Goal: Navigation & Orientation: Find specific page/section

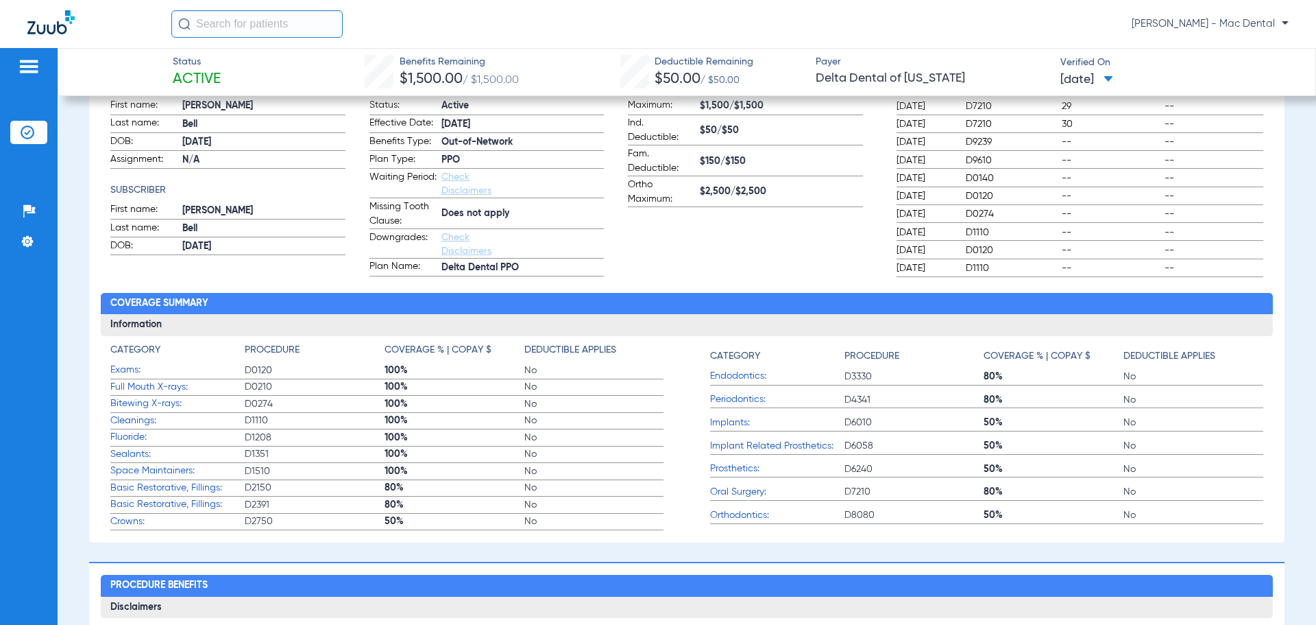
scroll to position [69, 0]
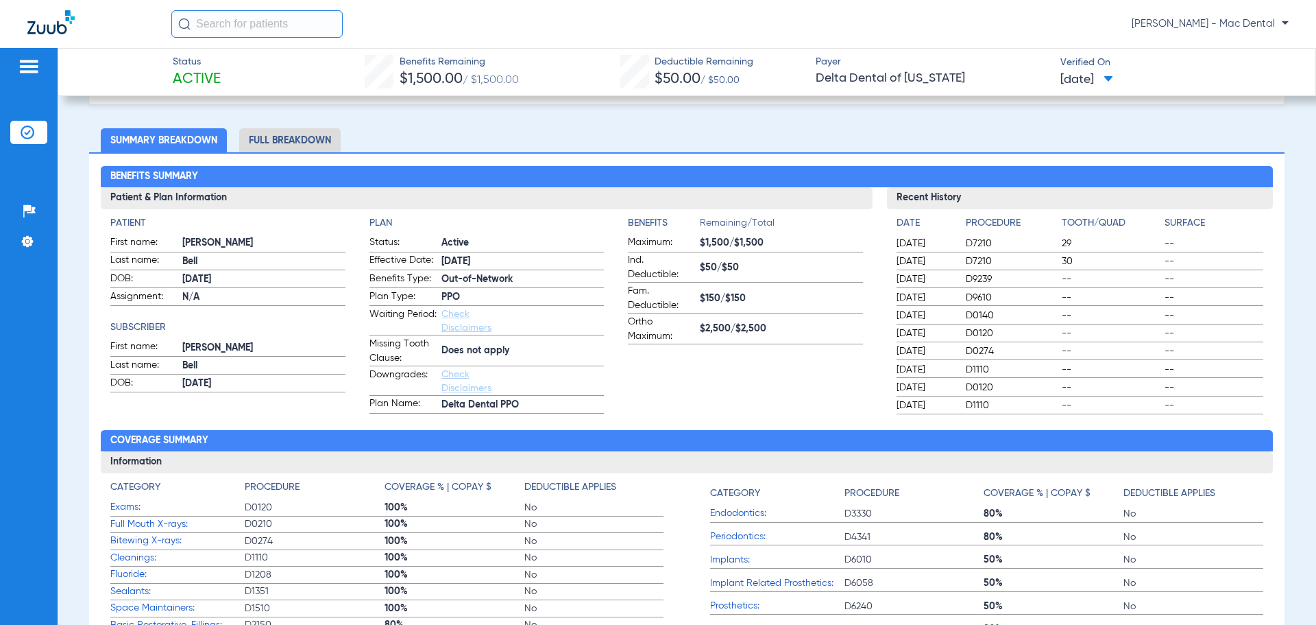
click at [26, 134] on img at bounding box center [28, 132] width 14 height 14
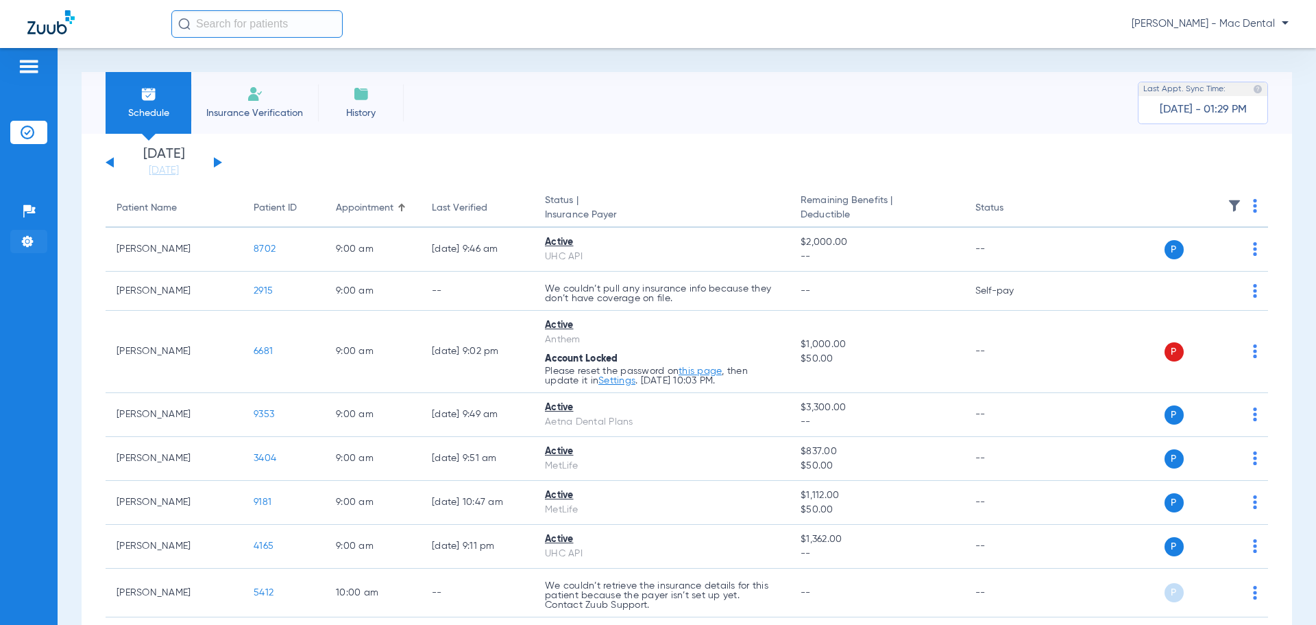
click at [27, 238] on img at bounding box center [28, 241] width 14 height 14
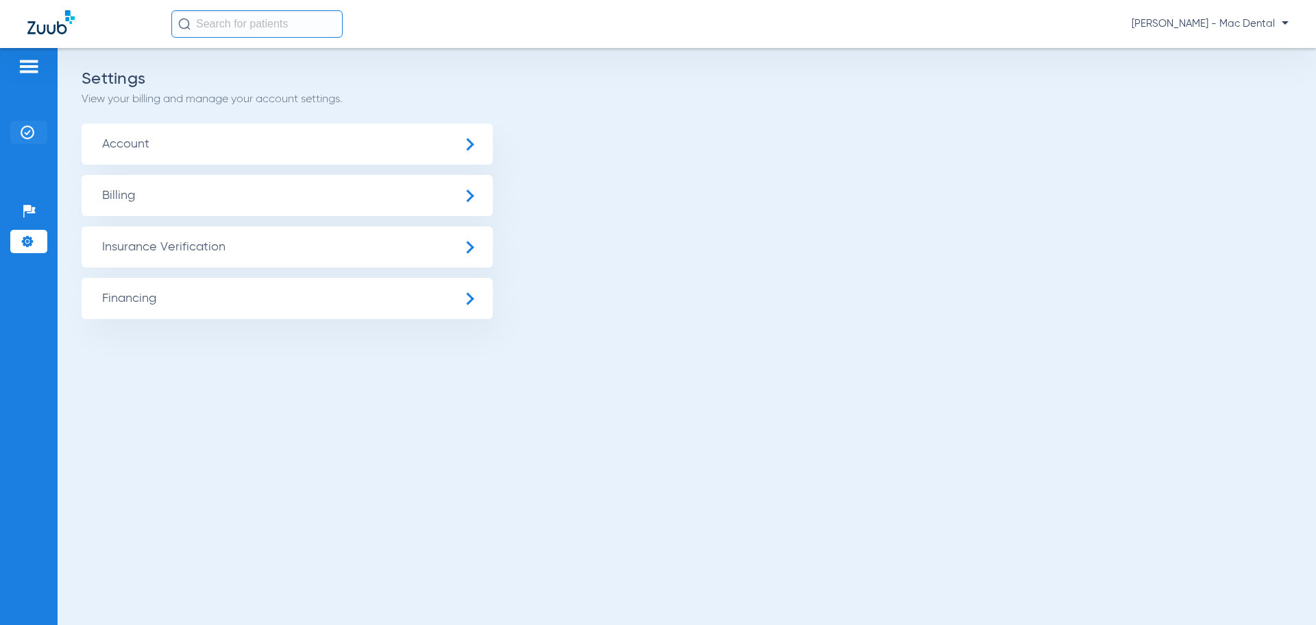
drag, startPoint x: 21, startPoint y: 129, endPoint x: 32, endPoint y: 133, distance: 11.1
click at [22, 130] on img at bounding box center [28, 132] width 14 height 14
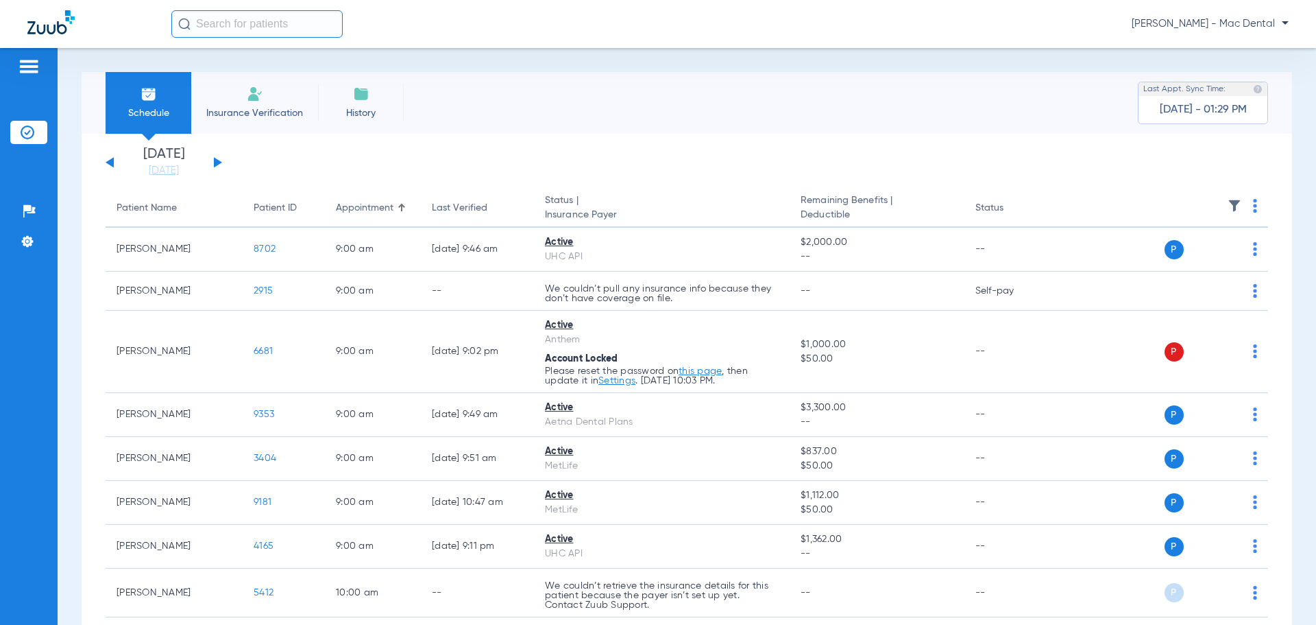
click at [31, 132] on img at bounding box center [28, 132] width 14 height 14
